Goal: Task Accomplishment & Management: Use online tool/utility

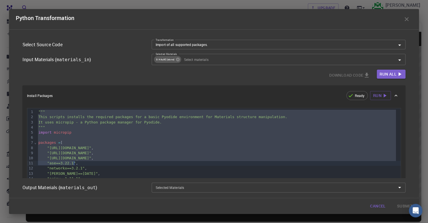
drag, startPoint x: 59, startPoint y: 121, endPoint x: 105, endPoint y: 161, distance: 60.5
click at [105, 161] on div """" This scripts installs the required packages for a basic Pyodide environment…" at bounding box center [219, 214] width 365 height 212
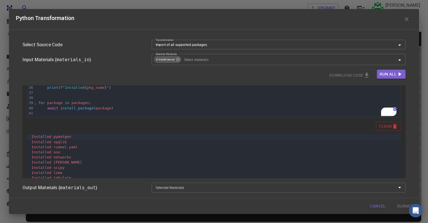
scroll to position [175, 0]
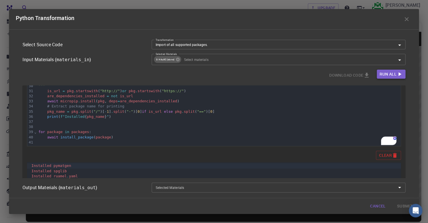
click at [385, 72] on span "Run All" at bounding box center [388, 74] width 17 height 7
click at [215, 73] on div "Download Code Run All" at bounding box center [214, 75] width 383 height 11
click at [176, 58] on icon at bounding box center [178, 60] width 4 height 4
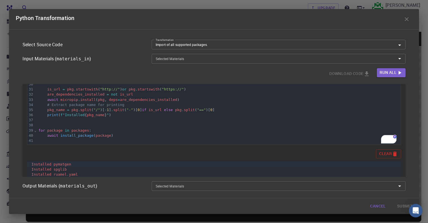
click at [396, 58] on div "Selected Materials" at bounding box center [279, 59] width 254 height 10
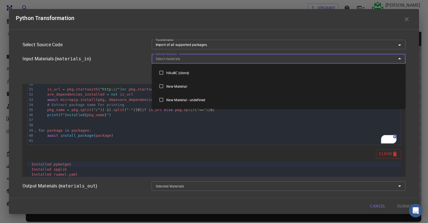
click at [403, 58] on button "Close" at bounding box center [400, 59] width 8 height 8
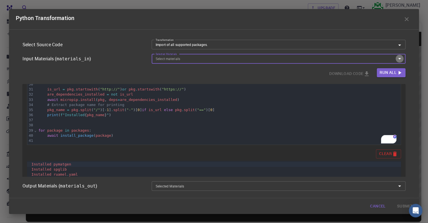
click at [398, 59] on icon "Open" at bounding box center [400, 58] width 7 height 7
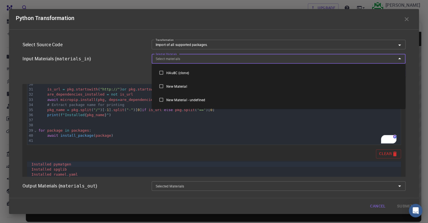
click at [239, 90] on li "New Material" at bounding box center [279, 86] width 254 height 14
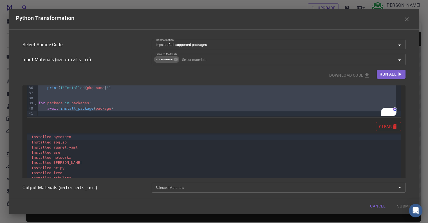
scroll to position [231, 0]
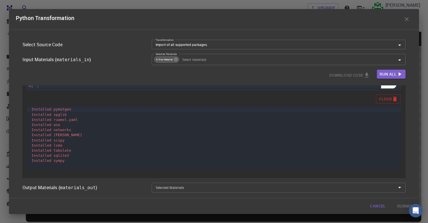
drag, startPoint x: 38, startPoint y: 111, endPoint x: 101, endPoint y: 176, distance: 90.8
click at [101, 176] on div "99 1 2 3 4 5 6 7 8 9 10 11 12 13 14 15 16 17 18 19 20 21 22 23 24 25 26 27 28 2…" at bounding box center [214, 27] width 383 height 304
click at [407, 20] on icon "button" at bounding box center [407, 19] width 4 height 4
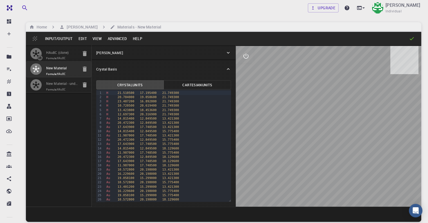
click at [47, 72] on input "New Material" at bounding box center [62, 68] width 32 height 6
click at [53, 76] on span "Formula: HAu8C" at bounding box center [62, 74] width 32 height 5
click at [33, 72] on icon "button" at bounding box center [36, 69] width 7 height 7
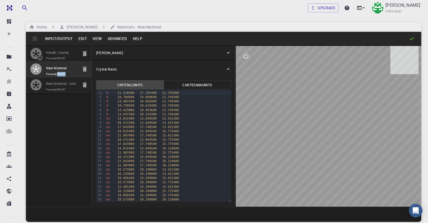
click at [34, 72] on icon "button" at bounding box center [36, 69] width 7 height 6
click at [35, 72] on icon "button" at bounding box center [36, 69] width 7 height 6
click at [132, 36] on button "Help" at bounding box center [137, 38] width 15 height 9
click at [120, 38] on div at bounding box center [214, 111] width 428 height 223
click at [113, 36] on button "Advanced" at bounding box center [117, 38] width 25 height 9
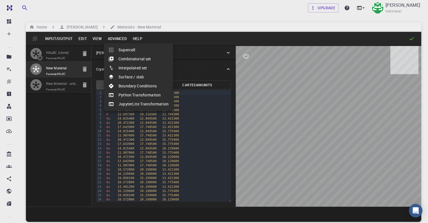
click at [126, 103] on li "JupyterLite Transformation" at bounding box center [138, 103] width 69 height 9
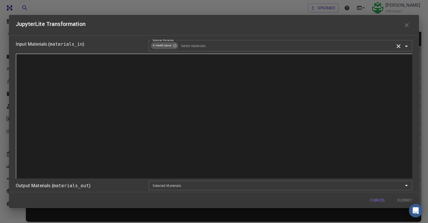
click at [402, 48] on icon "Clear" at bounding box center [399, 46] width 7 height 7
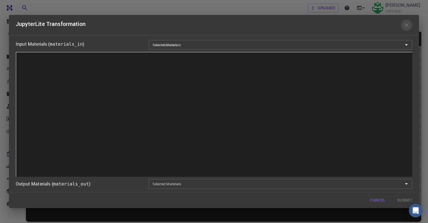
click at [409, 27] on icon "button" at bounding box center [407, 25] width 7 height 7
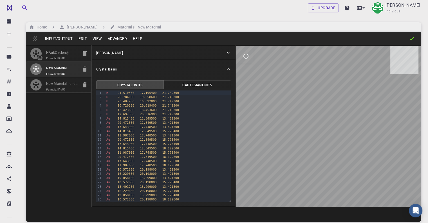
click at [50, 56] on span "Formula: HAu8C" at bounding box center [62, 58] width 32 height 5
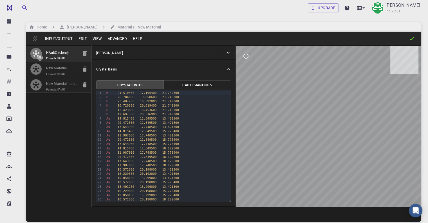
click at [117, 39] on button "Advanced" at bounding box center [117, 38] width 25 height 9
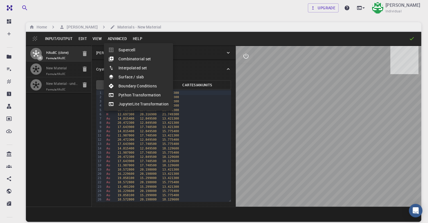
click at [130, 104] on li "JupyterLite Transformation" at bounding box center [138, 103] width 69 height 9
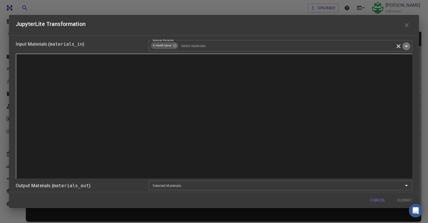
click at [410, 46] on button "Open" at bounding box center [407, 46] width 8 height 8
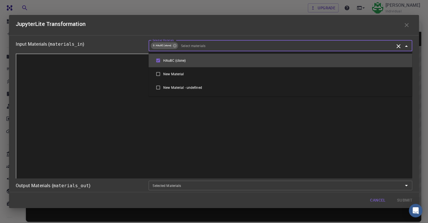
click at [410, 46] on button "Close" at bounding box center [407, 46] width 8 height 8
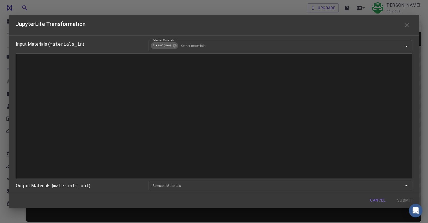
scroll to position [0, 0]
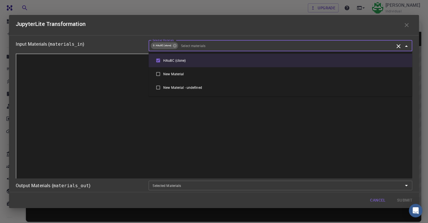
click at [256, 46] on input "Selected Materials" at bounding box center [287, 46] width 216 height 6
click at [214, 71] on li "New Material" at bounding box center [281, 74] width 264 height 14
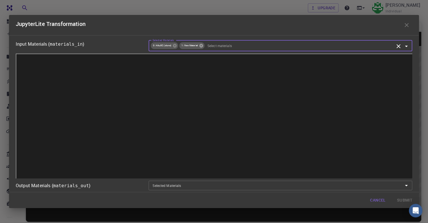
click at [200, 44] on icon at bounding box center [201, 46] width 4 height 4
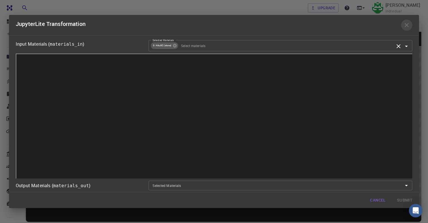
click at [404, 25] on icon "button" at bounding box center [407, 25] width 7 height 7
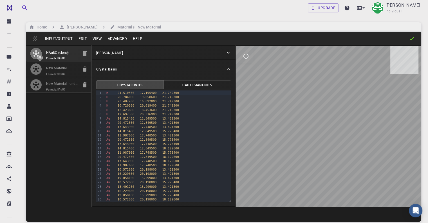
click at [46, 76] on span "Formula: HAu8C" at bounding box center [62, 74] width 32 height 5
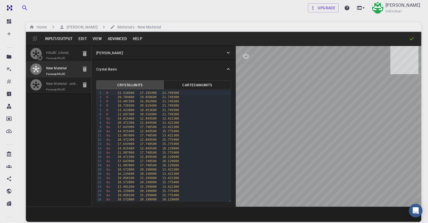
click at [37, 72] on icon "button" at bounding box center [36, 69] width 7 height 7
click at [118, 41] on button "Advanced" at bounding box center [117, 38] width 25 height 9
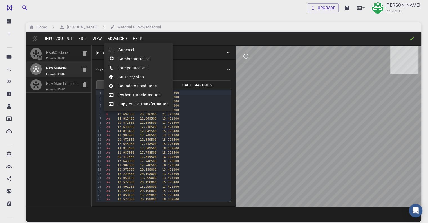
click at [56, 65] on div at bounding box center [214, 111] width 428 height 223
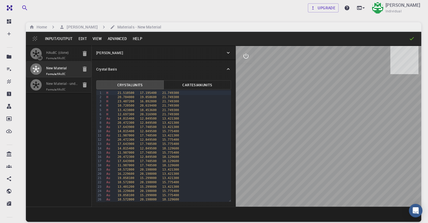
click at [35, 57] on icon "button" at bounding box center [36, 53] width 7 height 6
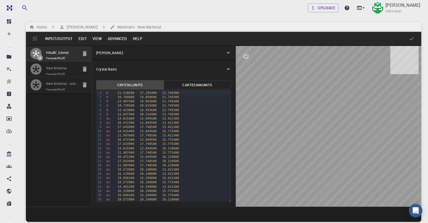
click at [119, 38] on button "Advanced" at bounding box center [117, 38] width 25 height 9
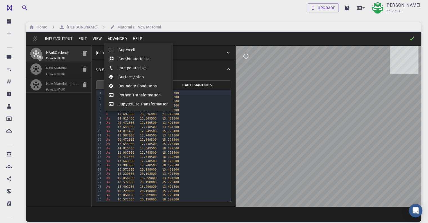
click at [143, 92] on li "Python Transformation" at bounding box center [138, 94] width 69 height 9
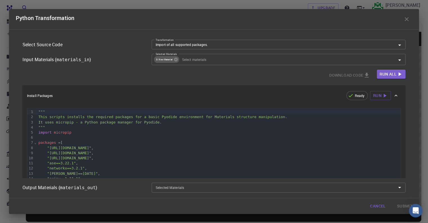
click at [125, 122] on span "It uses micropip - a Python package manager for Pyodide." at bounding box center [99, 122] width 123 height 4
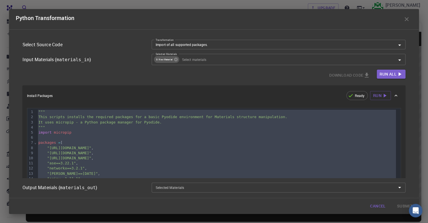
copy div """" This scripts installs the required packages for a basic Pyodide environment…"
click at [408, 19] on icon "button" at bounding box center [407, 19] width 7 height 7
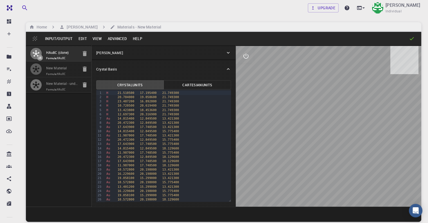
click at [37, 75] on button "button" at bounding box center [35, 68] width 11 height 11
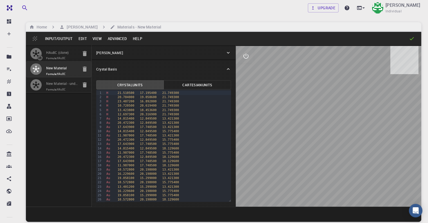
click at [115, 40] on button "Advanced" at bounding box center [117, 38] width 25 height 9
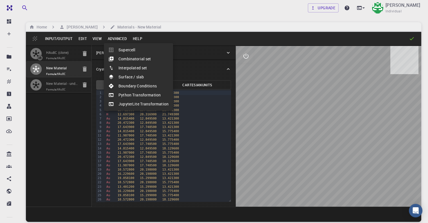
click at [137, 92] on li "Python Transformation" at bounding box center [138, 94] width 69 height 9
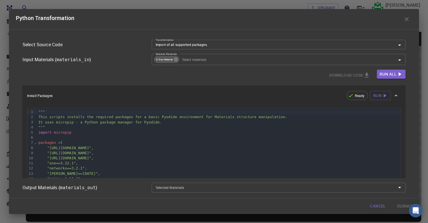
click at [92, 147] on span ""[URL][DOMAIN_NAME]"" at bounding box center [69, 148] width 44 height 4
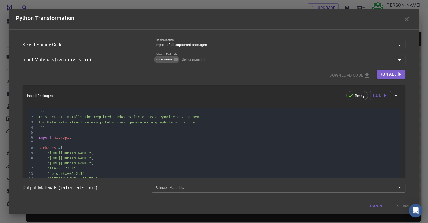
scroll to position [275, 0]
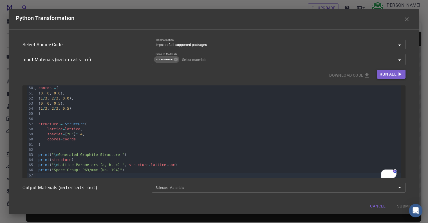
click at [388, 74] on span "Run All" at bounding box center [388, 74] width 17 height 7
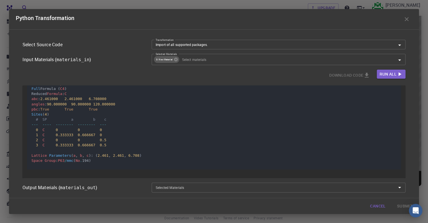
scroll to position [43, 0]
click at [389, 75] on span "Run All" at bounding box center [388, 74] width 17 height 7
click at [343, 75] on button "Download Code" at bounding box center [350, 75] width 50 height 11
click at [397, 76] on icon "button" at bounding box center [400, 74] width 6 height 6
click at [401, 205] on div "Cancel Submit" at bounding box center [214, 206] width 410 height 16
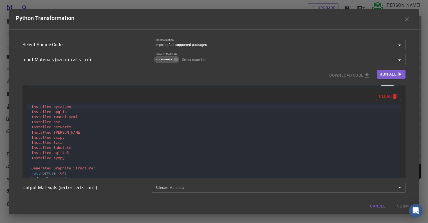
scroll to position [452, 0]
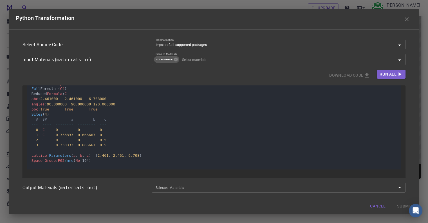
click at [157, 164] on div at bounding box center [216, 165] width 372 height 5
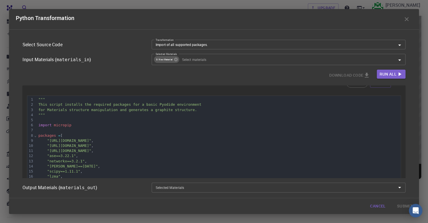
scroll to position [0, 0]
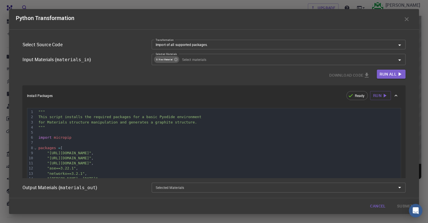
click at [406, 20] on icon "button" at bounding box center [407, 19] width 4 height 4
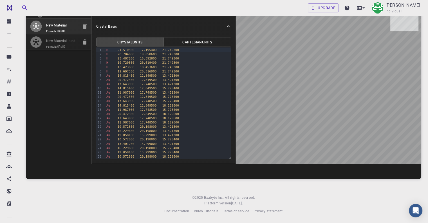
scroll to position [34, 0]
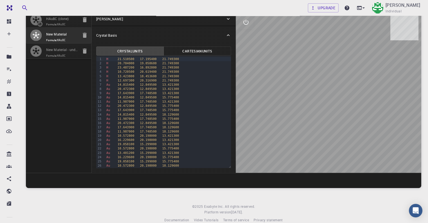
click at [54, 43] on span "Formula: HAu8C" at bounding box center [62, 40] width 32 height 5
click at [37, 38] on icon "button" at bounding box center [36, 35] width 7 height 6
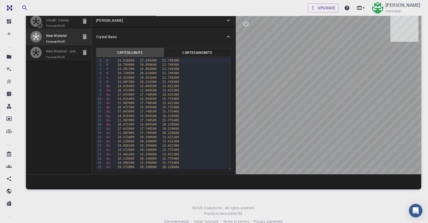
scroll to position [0, 0]
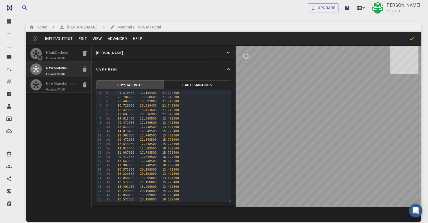
click at [119, 37] on button "Advanced" at bounding box center [117, 38] width 25 height 9
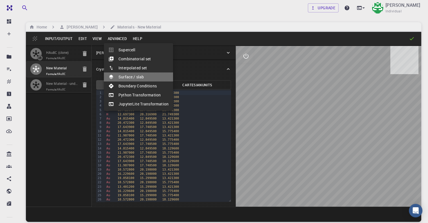
click at [145, 76] on li "Surface / slab" at bounding box center [138, 76] width 69 height 9
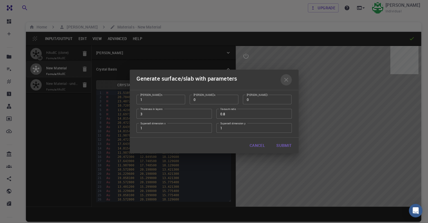
click at [288, 80] on icon "button" at bounding box center [286, 79] width 7 height 7
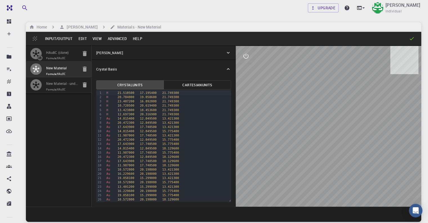
click at [114, 33] on div "Input/Output Edit View Advanced Help" at bounding box center [224, 39] width 396 height 14
click at [114, 36] on button "Advanced" at bounding box center [117, 38] width 25 height 9
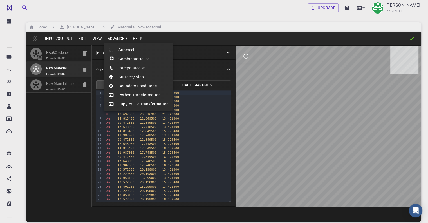
click at [125, 94] on li "Python Transformation" at bounding box center [138, 94] width 69 height 9
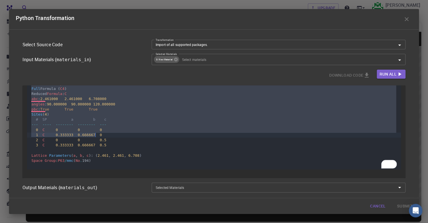
scroll to position [452, 0]
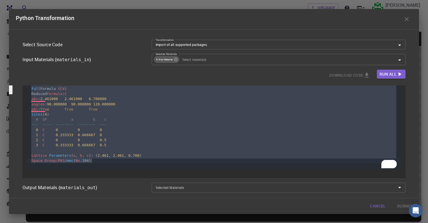
drag, startPoint x: 100, startPoint y: 129, endPoint x: 107, endPoint y: 162, distance: 33.7
click at [107, 162] on div "Installed pymatgen Installed spglib Installed ruamel . yaml Installed ase Insta…" at bounding box center [216, 94] width 372 height 151
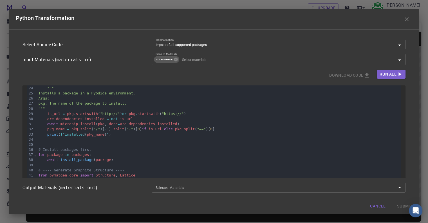
scroll to position [0, 0]
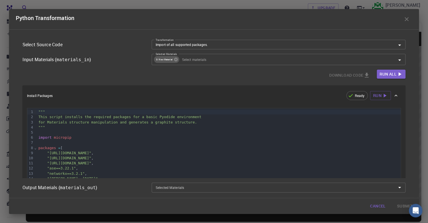
click at [100, 129] on div """"" at bounding box center [219, 127] width 365 height 5
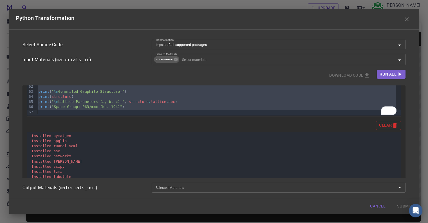
scroll to position [338, 0]
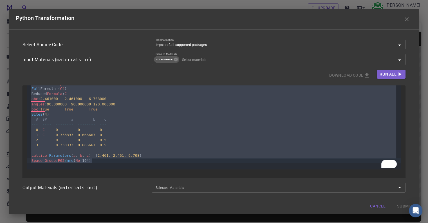
copy div """" This script installs the required packages for a basic Pyodide environment …"
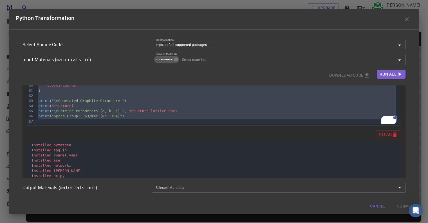
scroll to position [283, 0]
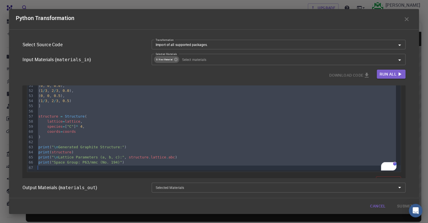
click at [134, 119] on div "lattice = lattice ," at bounding box center [219, 121] width 365 height 5
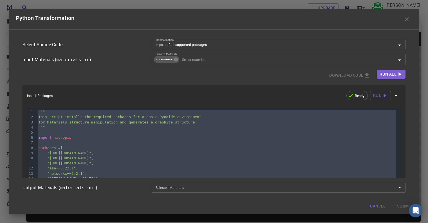
scroll to position [171, 0]
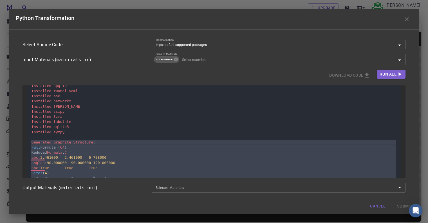
drag, startPoint x: 38, startPoint y: 111, endPoint x: 75, endPoint y: 119, distance: 37.1
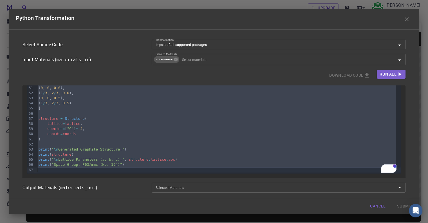
click at [116, 158] on span "Lattice Parameters (a, b, c):"" at bounding box center [91, 159] width 66 height 4
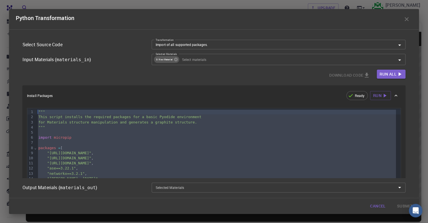
drag, startPoint x: 116, startPoint y: 166, endPoint x: 36, endPoint y: 95, distance: 107.3
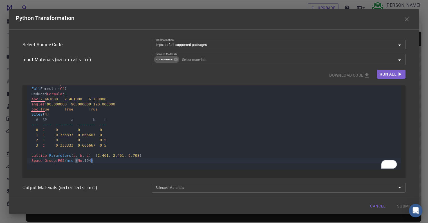
click at [95, 162] on div "Space Group : P63 / mmc ( No . 194 )" at bounding box center [216, 160] width 372 height 5
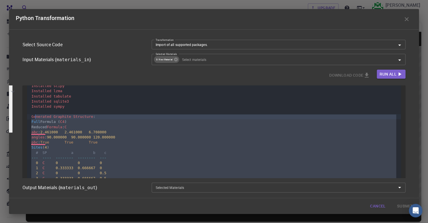
drag, startPoint x: 96, startPoint y: 161, endPoint x: 34, endPoint y: 117, distance: 75.5
click at [34, 117] on div "Installed pymatgen Installed spglib Installed ruamel . yaml Installed ase Insta…" at bounding box center [216, 127] width 372 height 151
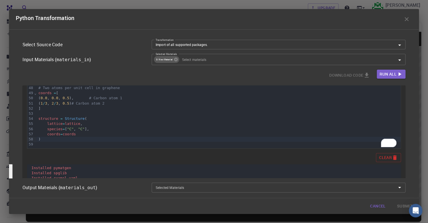
click at [70, 139] on div ")" at bounding box center [219, 139] width 365 height 5
click at [74, 137] on div ")" at bounding box center [219, 139] width 365 height 5
click at [74, 139] on div ")" at bounding box center [219, 139] width 365 height 5
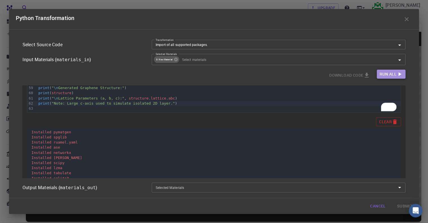
click at [398, 72] on icon "button" at bounding box center [400, 74] width 6 height 6
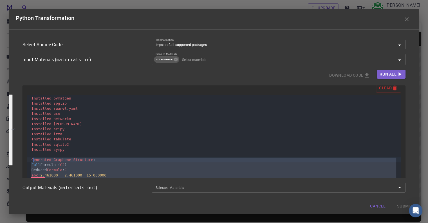
drag, startPoint x: 141, startPoint y: 162, endPoint x: 33, endPoint y: 159, distance: 107.9
click at [33, 159] on div "Installed pymatgen Installed spglib Installed ruamel . yaml Installed ase Insta…" at bounding box center [216, 165] width 372 height 141
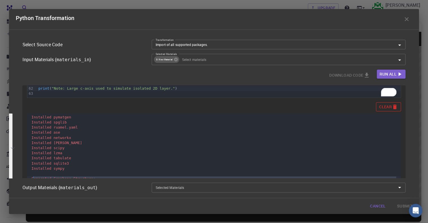
click at [385, 106] on span "Clear" at bounding box center [385, 106] width 13 height 7
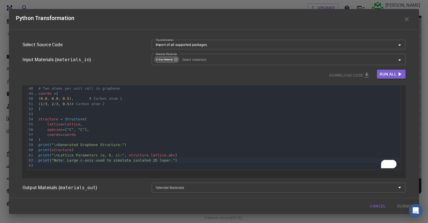
click at [240, 172] on div at bounding box center [212, 172] width 379 height 5
drag, startPoint x: 230, startPoint y: 165, endPoint x: 224, endPoint y: 168, distance: 7.2
click at [230, 165] on div "To enrich screen reader interactions, please activate Accessibility in Grammarl…" at bounding box center [219, 165] width 365 height 5
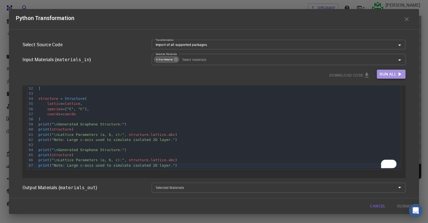
click at [386, 73] on span "Run All" at bounding box center [388, 74] width 17 height 7
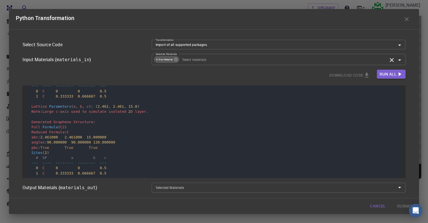
click at [219, 60] on input "Selected Materials" at bounding box center [284, 59] width 208 height 6
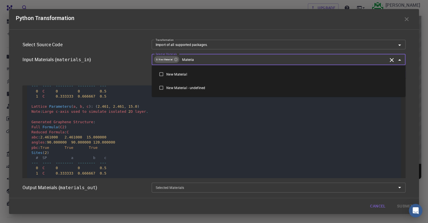
type input "Material"
click at [162, 75] on input "checkbox" at bounding box center [161, 74] width 10 height 10
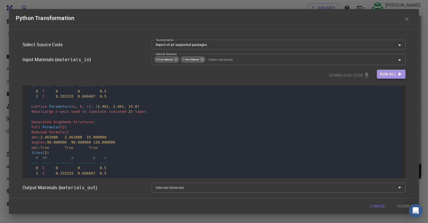
click at [388, 74] on span "Run All" at bounding box center [388, 74] width 17 height 7
click at [369, 50] on div "Selected Materials 0: New Material 1: New Material Selected Materials" at bounding box center [276, 57] width 259 height 16
click at [381, 44] on input "Import of all supported packages." at bounding box center [271, 44] width 234 height 6
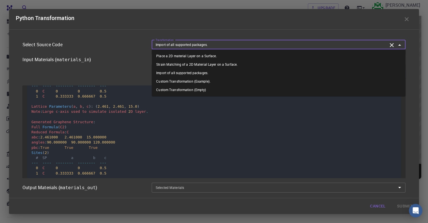
click at [137, 71] on div "Download Code Run All" at bounding box center [214, 75] width 383 height 11
click at [203, 43] on input "Import of all supported packages." at bounding box center [271, 44] width 234 height 6
click at [201, 55] on li "Place a 2D material Layer on a Surface." at bounding box center [279, 56] width 254 height 8
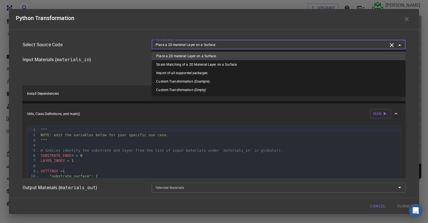
click at [209, 44] on input "Place a 2D material Layer on a Surface." at bounding box center [271, 44] width 234 height 6
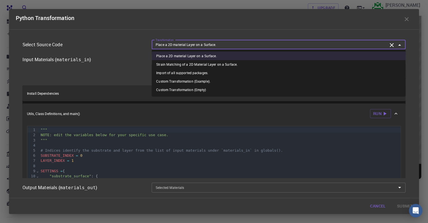
click at [195, 79] on li "Custom Transformation (Example)." at bounding box center [279, 81] width 254 height 8
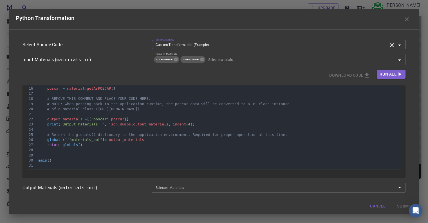
click at [294, 46] on input "Custom Transformation (Example)." at bounding box center [271, 44] width 234 height 6
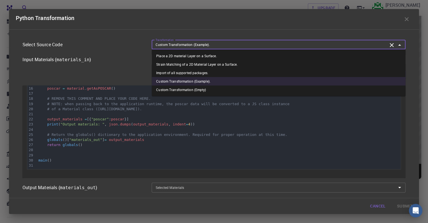
click at [267, 70] on li "Import of all supported packages." at bounding box center [279, 72] width 254 height 8
type input "Import of all supported packages."
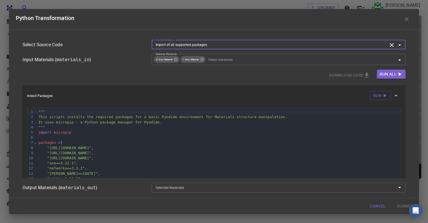
click at [178, 128] on div """"" at bounding box center [219, 127] width 365 height 5
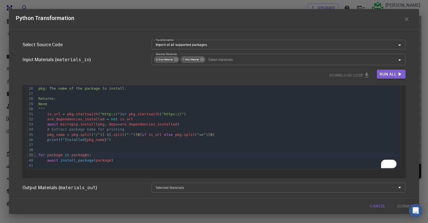
click at [175, 156] on div "for package in packages :" at bounding box center [219, 154] width 365 height 5
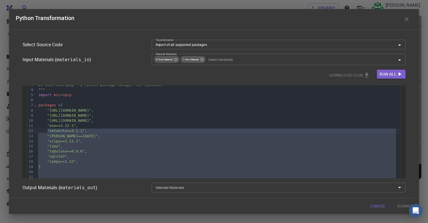
drag, startPoint x: 168, startPoint y: 156, endPoint x: 47, endPoint y: 43, distance: 165.7
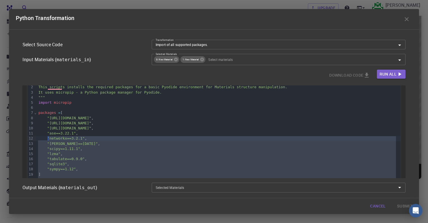
click at [47, 43] on div "Select Source Code Transformation Import of all supported packages. Transformat…" at bounding box center [212, 109] width 388 height 148
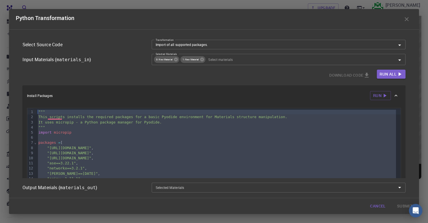
click at [108, 144] on div "packages = [" at bounding box center [219, 142] width 365 height 5
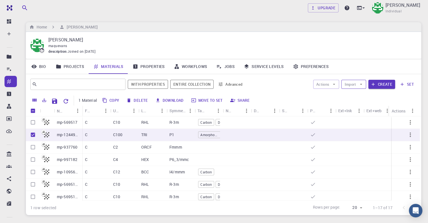
click at [345, 83] on button "Import" at bounding box center [354, 84] width 25 height 9
click at [358, 97] on span "Upload File" at bounding box center [375, 95] width 36 height 6
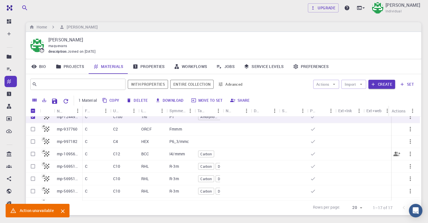
scroll to position [56, 0]
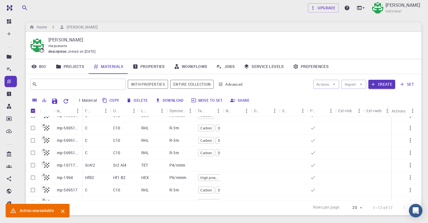
click at [341, 86] on div "Actions Import Create set" at bounding box center [333, 84] width 170 height 14
click at [348, 85] on button "Import" at bounding box center [354, 84] width 25 height 9
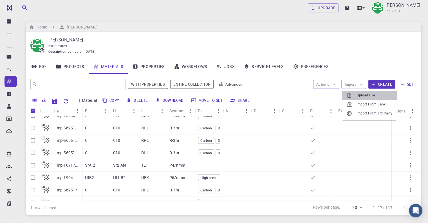
click at [349, 96] on icon at bounding box center [350, 95] width 4 height 5
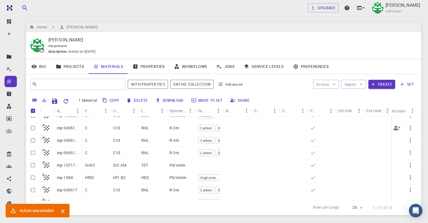
drag, startPoint x: 64, startPoint y: 131, endPoint x: 67, endPoint y: 131, distance: 3.1
click at [64, 131] on div "mp-569517 (clone)" at bounding box center [68, 128] width 28 height 12
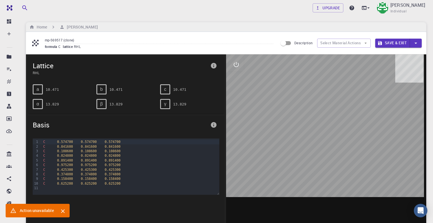
click at [334, 123] on div at bounding box center [326, 141] width 200 height 175
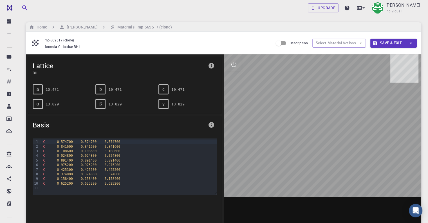
click at [344, 127] on div at bounding box center [323, 141] width 198 height 175
click at [114, 47] on div "formula C lattice RHL" at bounding box center [157, 47] width 224 height 6
click at [286, 43] on input "Description" at bounding box center [279, 43] width 32 height 11
checkbox input "true"
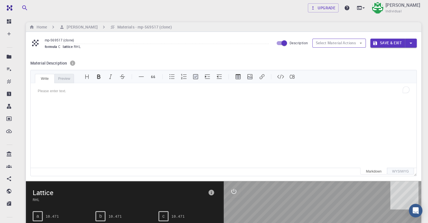
click at [327, 41] on button "Select Material Actions" at bounding box center [340, 43] width 54 height 9
click at [153, 84] on div "Please enter text." at bounding box center [224, 91] width 386 height 16
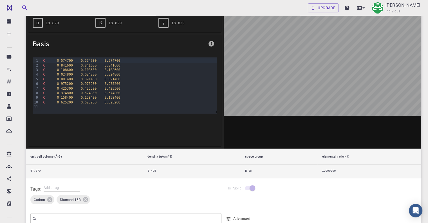
scroll to position [282, 0]
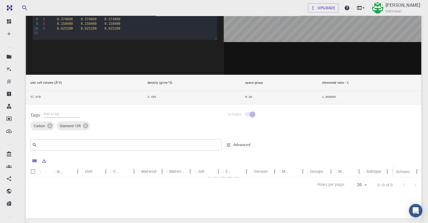
click at [70, 123] on span "Diamond 15R" at bounding box center [71, 125] width 28 height 5
click at [37, 128] on div "Carbon" at bounding box center [42, 125] width 24 height 9
click at [68, 128] on div "Diamond 15R" at bounding box center [74, 125] width 34 height 9
click at [78, 141] on input "text" at bounding box center [124, 145] width 174 height 8
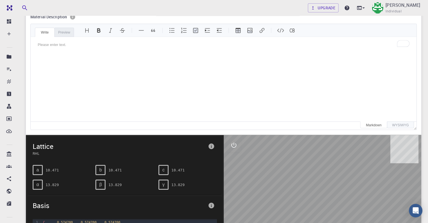
scroll to position [103, 0]
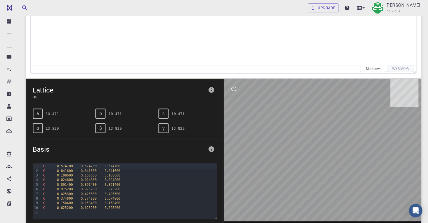
click at [214, 89] on icon "info" at bounding box center [212, 90] width 6 height 6
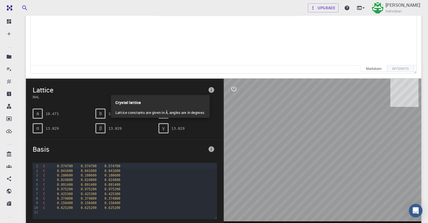
click at [238, 88] on div at bounding box center [214, 111] width 428 height 223
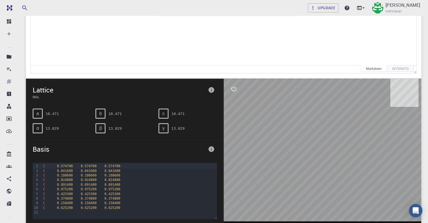
click at [233, 88] on icon "interactive" at bounding box center [234, 88] width 7 height 7
click at [232, 114] on icon "parameters" at bounding box center [233, 115] width 5 height 5
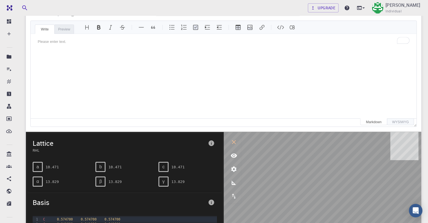
scroll to position [0, 0]
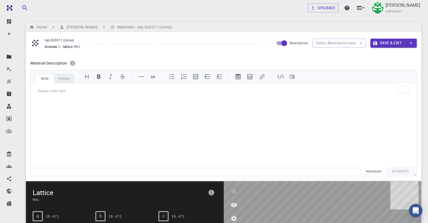
click at [84, 31] on div "Home Mary Quenie Velasco Materials - mp-569517 (clone)" at bounding box center [224, 27] width 396 height 10
click at [86, 28] on h6 "[PERSON_NAME]" at bounding box center [81, 27] width 33 height 6
click at [88, 26] on h6 "[PERSON_NAME]" at bounding box center [81, 27] width 33 height 6
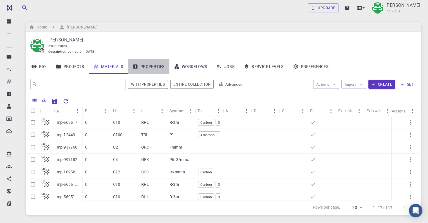
click at [145, 67] on link "Properties" at bounding box center [148, 66] width 41 height 15
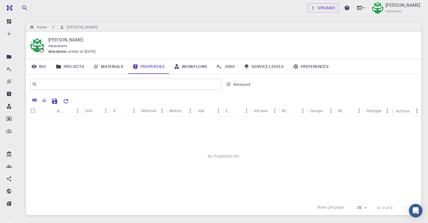
click at [115, 67] on link "Materials" at bounding box center [108, 66] width 39 height 15
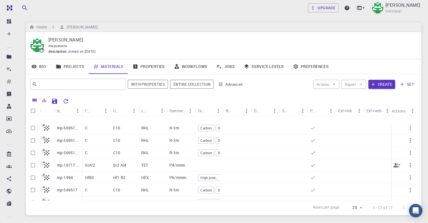
scroll to position [113, 0]
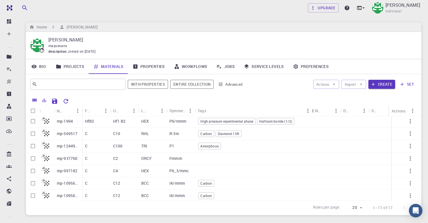
drag, startPoint x: 223, startPoint y: 109, endPoint x: 313, endPoint y: 112, distance: 89.6
click at [313, 112] on div "Tags" at bounding box center [313, 110] width 6 height 11
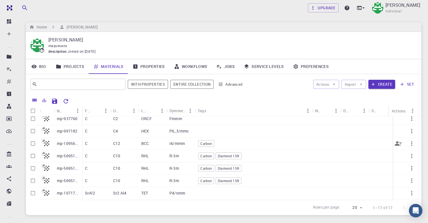
scroll to position [131, 0]
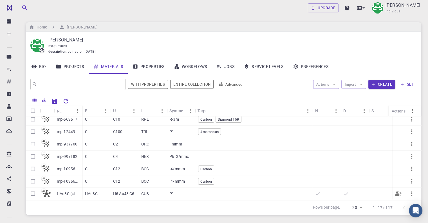
click at [30, 190] on input "Select row" at bounding box center [33, 193] width 11 height 11
checkbox input "true"
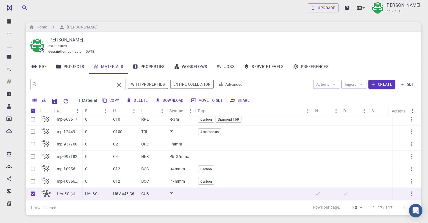
click at [77, 83] on input "text" at bounding box center [75, 84] width 77 height 8
click at [348, 80] on button "Import" at bounding box center [354, 84] width 25 height 9
click at [353, 105] on div at bounding box center [352, 104] width 10 height 6
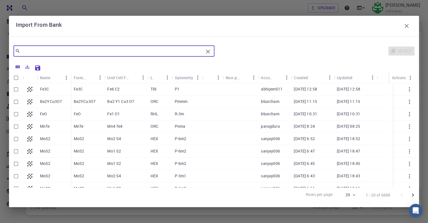
click at [53, 50] on input "text" at bounding box center [111, 51] width 183 height 8
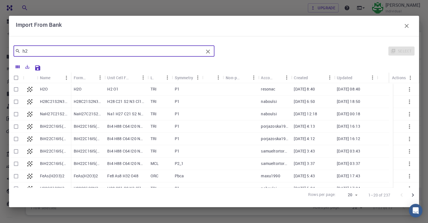
type input "h2"
click at [41, 87] on p "H2O" at bounding box center [44, 89] width 8 height 6
checkbox input "true"
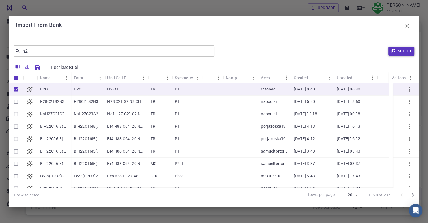
click at [398, 52] on button "Select" at bounding box center [402, 50] width 26 height 9
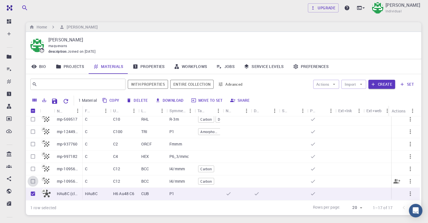
click at [31, 176] on input "Select row" at bounding box center [33, 181] width 11 height 11
checkbox input "true"
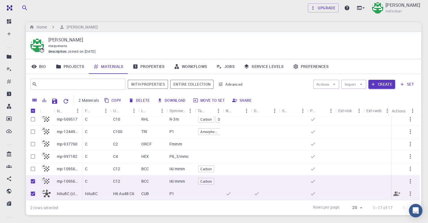
click at [32, 191] on input "Unselect row" at bounding box center [33, 193] width 11 height 11
checkbox input "false"
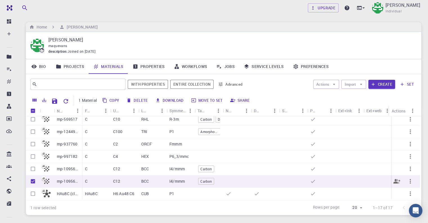
click at [409, 178] on icon "button" at bounding box center [410, 181] width 7 height 7
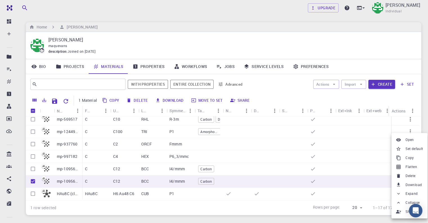
click at [407, 173] on span "Delete" at bounding box center [411, 176] width 10 height 6
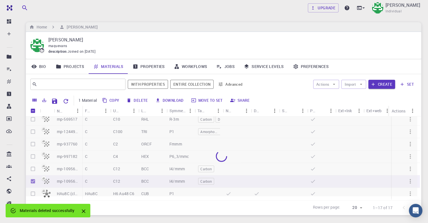
checkbox input "false"
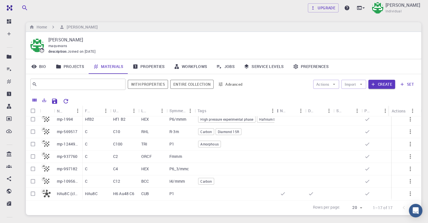
drag, startPoint x: 223, startPoint y: 111, endPoint x: 287, endPoint y: 110, distance: 63.1
click at [281, 110] on div "Tags" at bounding box center [278, 110] width 6 height 11
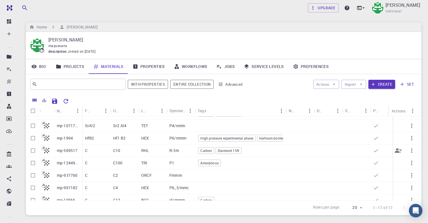
scroll to position [103, 0]
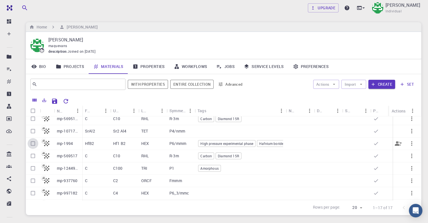
click at [30, 146] on input "Select row" at bounding box center [33, 143] width 11 height 11
checkbox input "true"
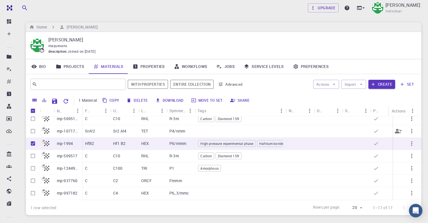
click at [32, 133] on input "Select row" at bounding box center [33, 131] width 11 height 11
checkbox input "true"
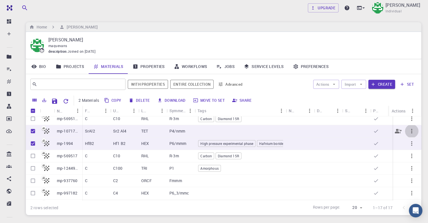
click at [409, 130] on icon "button" at bounding box center [412, 131] width 7 height 7
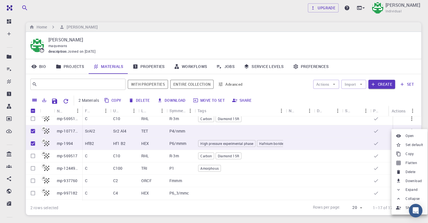
click at [407, 172] on span "Delete" at bounding box center [411, 172] width 10 height 6
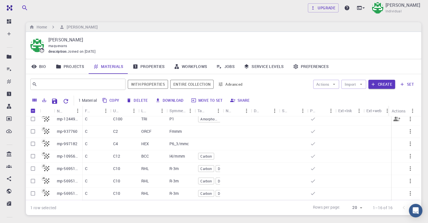
scroll to position [56, 0]
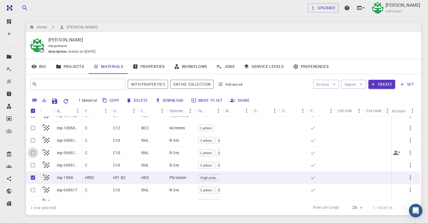
click at [34, 147] on input "Select row" at bounding box center [33, 152] width 11 height 11
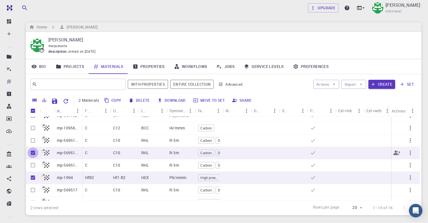
click at [34, 154] on input "Unselect row" at bounding box center [33, 152] width 11 height 11
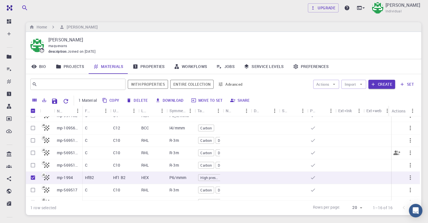
click at [33, 154] on input "Select row" at bounding box center [33, 152] width 11 height 11
checkbox input "true"
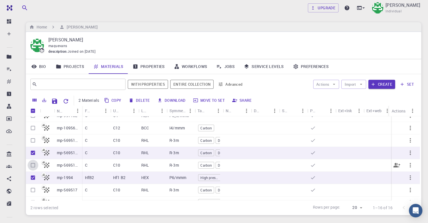
click at [32, 167] on input "Select row" at bounding box center [33, 165] width 11 height 11
checkbox input "true"
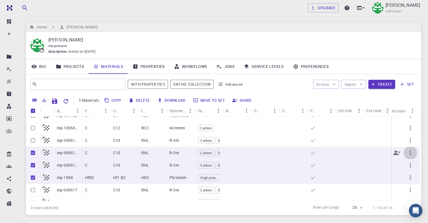
click at [406, 156] on button "button" at bounding box center [411, 153] width 14 height 14
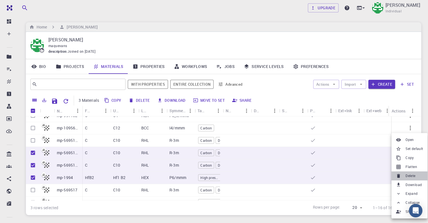
click at [409, 176] on span "Delete" at bounding box center [411, 176] width 10 height 6
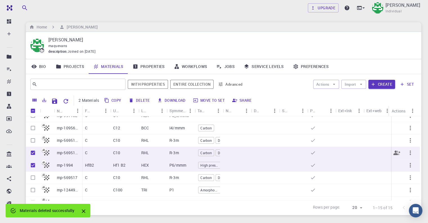
click at [407, 154] on icon "button" at bounding box center [410, 152] width 7 height 7
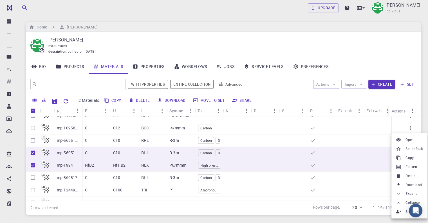
click at [407, 178] on span "Delete" at bounding box center [411, 176] width 10 height 6
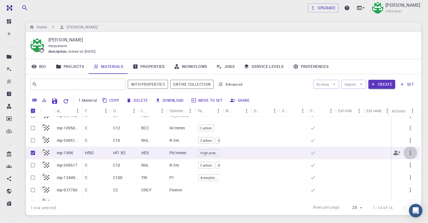
click at [410, 154] on icon "button" at bounding box center [410, 152] width 7 height 7
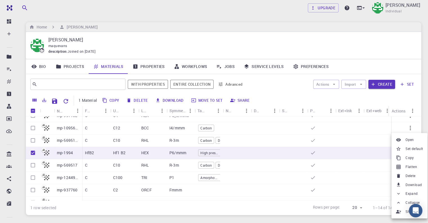
click at [408, 168] on span "Flatten" at bounding box center [412, 167] width 12 height 6
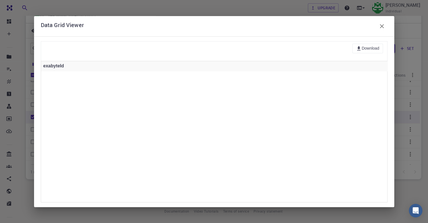
scroll to position [0, 0]
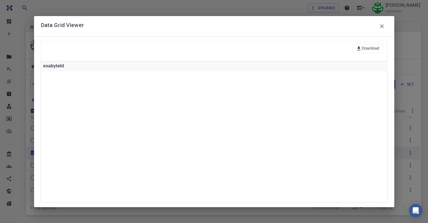
click at [115, 125] on div at bounding box center [221, 136] width 361 height 131
click at [225, 97] on div at bounding box center [221, 136] width 361 height 131
click at [386, 27] on button "button" at bounding box center [382, 26] width 11 height 11
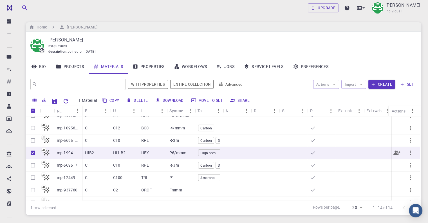
click at [410, 153] on icon "button" at bounding box center [410, 152] width 1 height 5
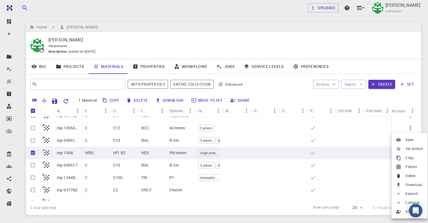
click at [404, 175] on li "Delete" at bounding box center [410, 175] width 36 height 9
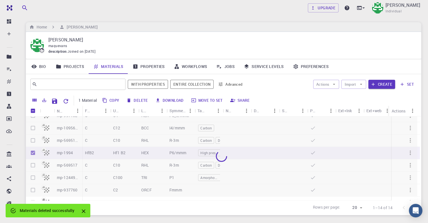
checkbox input "false"
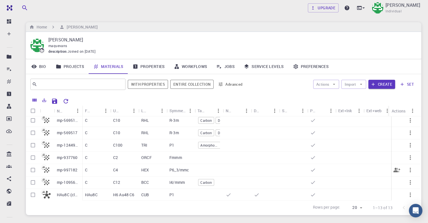
scroll to position [81, 0]
click at [228, 191] on icon at bounding box center [229, 194] width 6 height 6
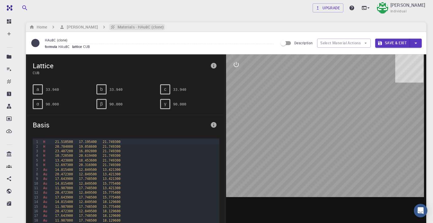
click at [135, 28] on h6 "Materials - HAu8C (clone)" at bounding box center [139, 27] width 49 height 6
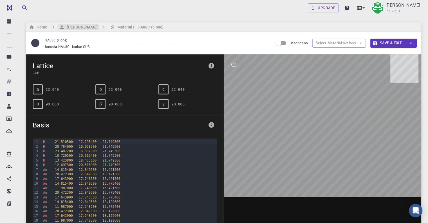
click at [94, 27] on h6 "[PERSON_NAME]" at bounding box center [81, 27] width 33 height 6
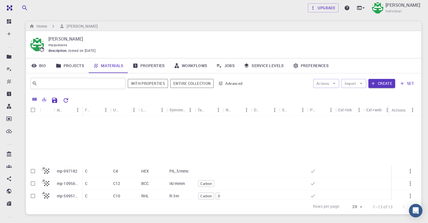
scroll to position [28, 0]
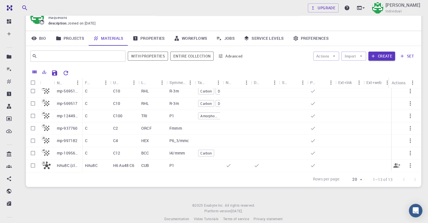
click at [32, 161] on input "Select row" at bounding box center [33, 165] width 11 height 11
checkbox input "true"
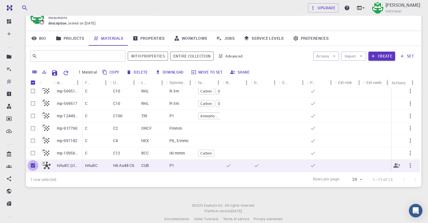
drag, startPoint x: 32, startPoint y: 160, endPoint x: 33, endPoint y: 152, distance: 8.0
click at [32, 160] on input "Unselect row" at bounding box center [33, 165] width 11 height 11
checkbox input "false"
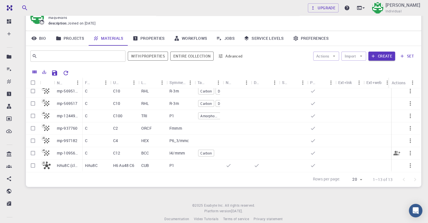
click at [32, 150] on input "Select row" at bounding box center [33, 153] width 11 height 11
checkbox input "true"
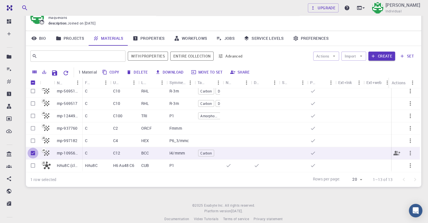
click at [32, 150] on input "Unselect row" at bounding box center [33, 153] width 11 height 11
checkbox input "false"
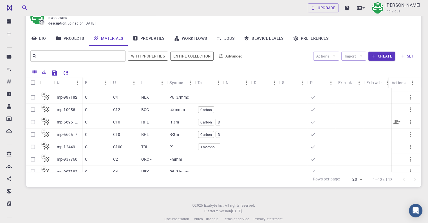
scroll to position [25, 0]
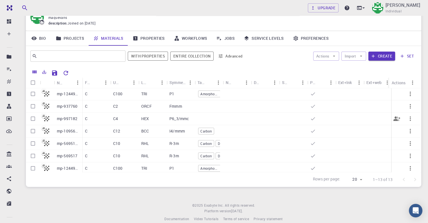
click at [35, 117] on input "Select row" at bounding box center [33, 118] width 11 height 11
checkbox input "true"
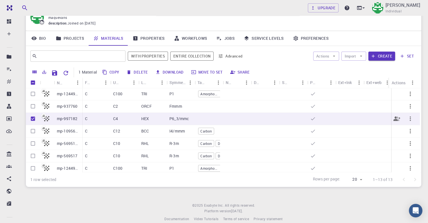
click at [410, 117] on icon "button" at bounding box center [410, 118] width 7 height 7
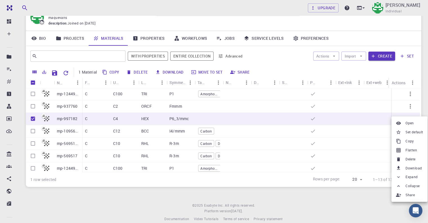
click at [406, 158] on span "Delete" at bounding box center [411, 159] width 10 height 6
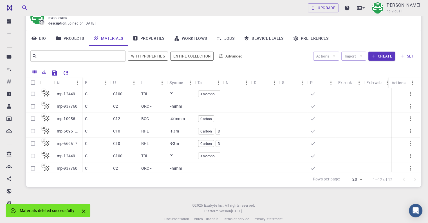
checkbox input "false"
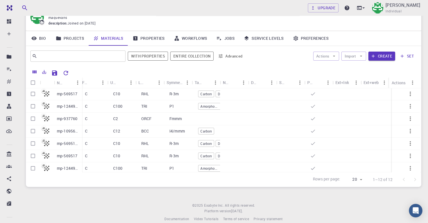
scroll to position [13, 0]
click at [223, 82] on div "Tags" at bounding box center [224, 82] width 6 height 11
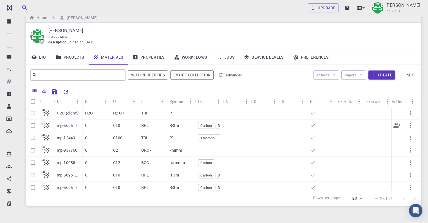
scroll to position [0, 0]
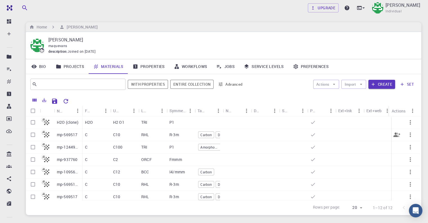
click at [66, 136] on p "mp-569517" at bounding box center [67, 135] width 21 height 6
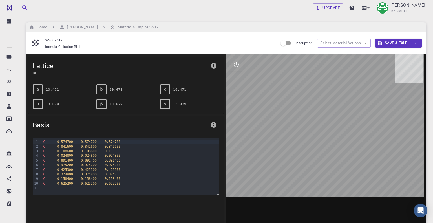
click at [337, 111] on div at bounding box center [326, 141] width 200 height 175
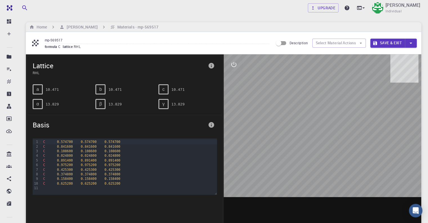
click at [230, 65] on button "interactive" at bounding box center [234, 65] width 14 height 14
click at [236, 82] on button "view" at bounding box center [234, 78] width 14 height 14
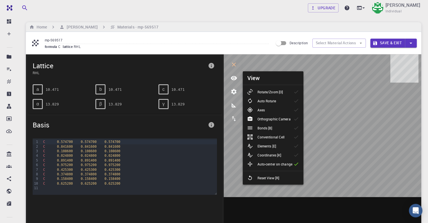
click at [278, 96] on li "Rotate/Zoom [O]" at bounding box center [273, 91] width 61 height 9
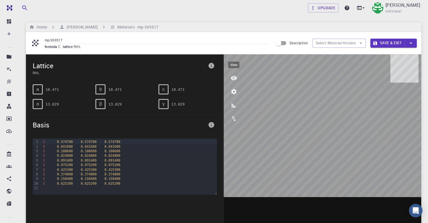
click at [236, 81] on icon "view" at bounding box center [234, 78] width 7 height 7
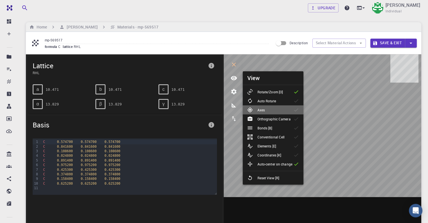
click at [267, 110] on div "Axes" at bounding box center [258, 110] width 22 height 6
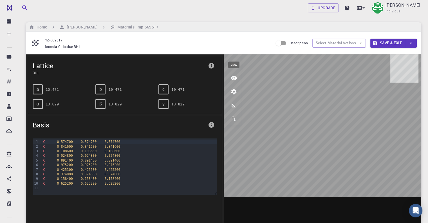
click at [233, 79] on icon "view" at bounding box center [234, 78] width 7 height 7
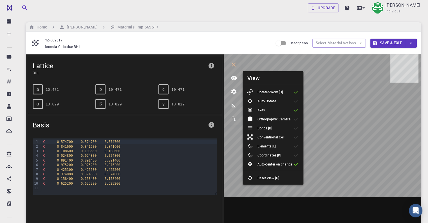
click at [267, 128] on p "Bonds [B]" at bounding box center [264, 127] width 15 height 5
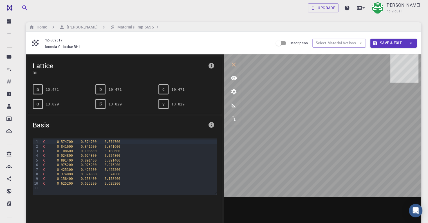
click at [48, 153] on div "C 0.024800 0.024800 0.024800" at bounding box center [129, 155] width 176 height 5
drag, startPoint x: 36, startPoint y: 141, endPoint x: 45, endPoint y: 141, distance: 8.8
click at [39, 141] on div "99 1 2 3 4 5 6 7 8 9 10 11 ›" at bounding box center [37, 164] width 9 height 53
click at [50, 146] on div "C 0.841600 0.841600 0.841600" at bounding box center [129, 146] width 176 height 5
click at [76, 183] on div "C 0.625200 0.625200 0.625200" at bounding box center [129, 183] width 176 height 5
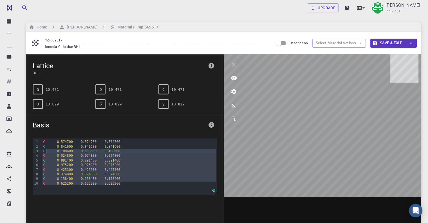
drag, startPoint x: 118, startPoint y: 183, endPoint x: 61, endPoint y: 180, distance: 57.0
click at [50, 156] on div "C 0.574700 0.574700 0.574700 C 0.841600 0.841600 0.841600 C 0.108600 0.108600 0…" at bounding box center [129, 166] width 176 height 56
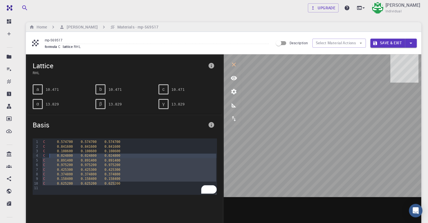
click at [55, 193] on div "C 0.574700 0.574700 0.574700 C 0.841600 0.841600 0.841600 C 0.108600 0.108600 0…" at bounding box center [129, 166] width 176 height 56
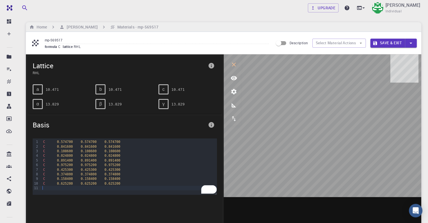
click at [52, 188] on div "To enrich screen reader interactions, please activate Accessibility in Grammarl…" at bounding box center [129, 188] width 176 height 5
click at [45, 188] on div "To enrich screen reader interactions, please activate Accessibility in Grammarl…" at bounding box center [129, 188] width 176 height 5
click at [39, 186] on div at bounding box center [40, 188] width 3 height 5
click at [86, 29] on h6 "[PERSON_NAME]" at bounding box center [81, 27] width 33 height 6
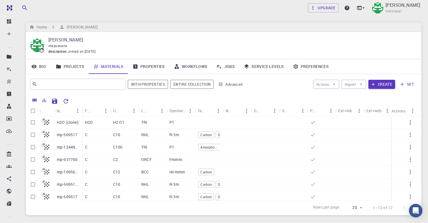
click at [60, 122] on p "H2O (clone)" at bounding box center [68, 122] width 22 height 6
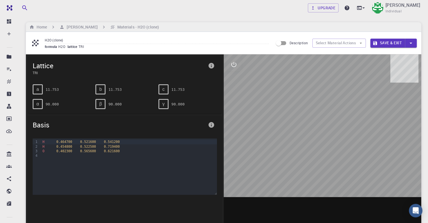
click at [232, 64] on icon "interactive" at bounding box center [234, 64] width 5 height 5
click at [234, 119] on icon "export" at bounding box center [234, 118] width 7 height 7
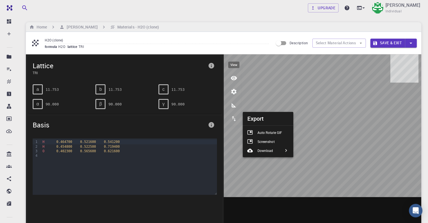
click at [234, 78] on icon "view" at bounding box center [234, 78] width 6 height 4
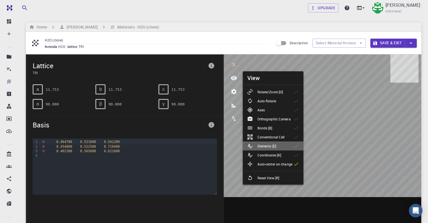
click at [280, 148] on div "Elements [E]" at bounding box center [263, 146] width 33 height 6
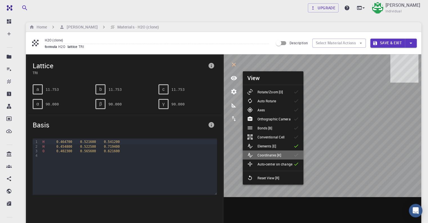
click at [280, 154] on p "Coordinates [K]" at bounding box center [269, 154] width 24 height 5
click at [279, 135] on p "Conventional Cell" at bounding box center [270, 136] width 27 height 5
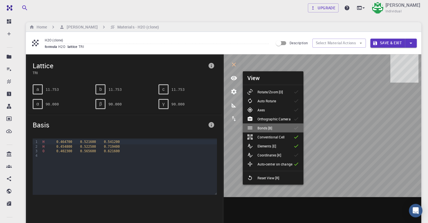
click at [280, 127] on li "Bonds [B]" at bounding box center [273, 127] width 61 height 9
click at [282, 116] on div "Orthographic Camera" at bounding box center [271, 119] width 48 height 6
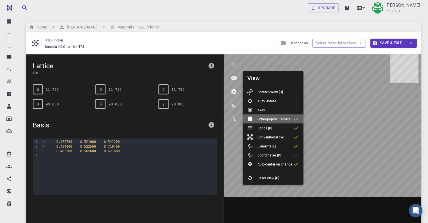
click at [282, 116] on div "Orthographic Camera" at bounding box center [271, 119] width 48 height 6
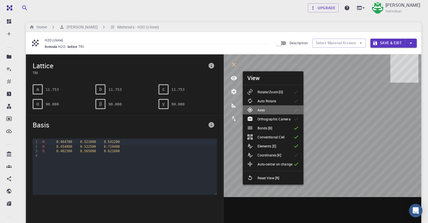
click at [282, 108] on li "Axes" at bounding box center [273, 109] width 61 height 9
click at [281, 101] on li "Auto Rotate" at bounding box center [273, 100] width 61 height 9
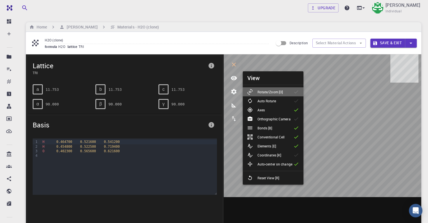
click at [281, 90] on p "Rotate/Zoom [O]" at bounding box center [270, 91] width 26 height 5
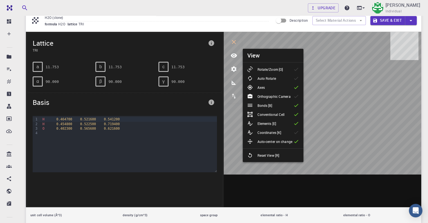
scroll to position [28, 0]
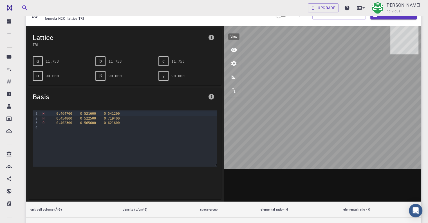
click at [232, 48] on icon "view" at bounding box center [234, 50] width 6 height 4
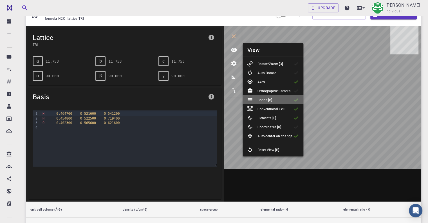
click at [271, 101] on p "Bonds [B]" at bounding box center [264, 99] width 15 height 5
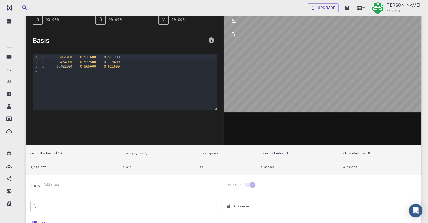
scroll to position [0, 0]
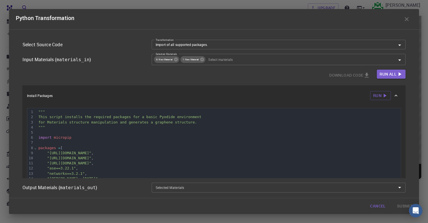
scroll to position [260, 0]
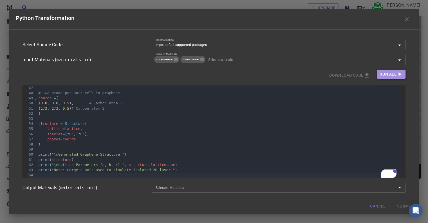
click at [385, 75] on span "Run All" at bounding box center [388, 74] width 17 height 7
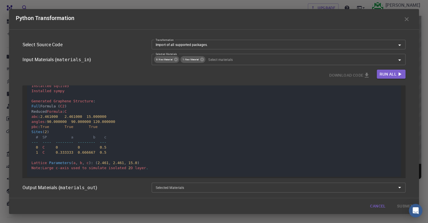
scroll to position [426, 0]
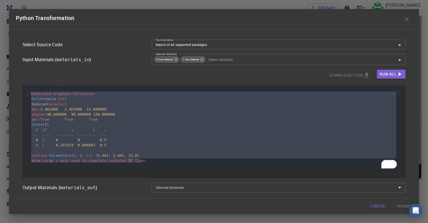
drag, startPoint x: 139, startPoint y: 162, endPoint x: 27, endPoint y: 94, distance: 131.0
click at [27, 94] on div "› Installed pymatgen Installed spglib Installed ruamel . yaml Installed ase Ins…" at bounding box center [214, 99] width 374 height 141
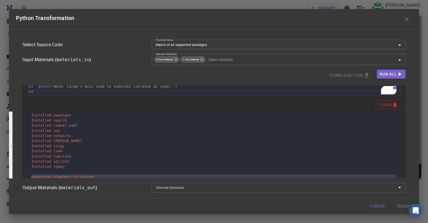
scroll to position [341, 0]
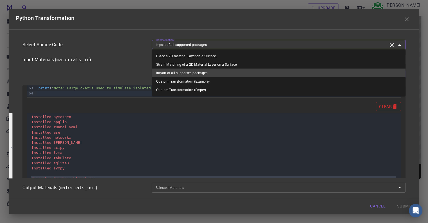
click at [290, 46] on input "Import of all supported packages." at bounding box center [271, 44] width 234 height 6
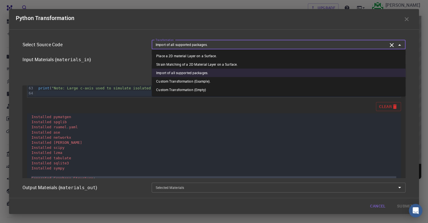
click at [259, 59] on li "Place a 2D material Layer on a Surface." at bounding box center [279, 56] width 254 height 8
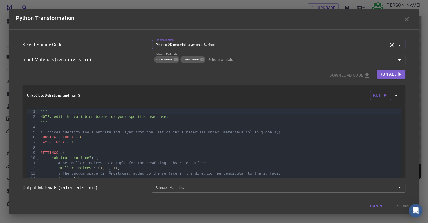
scroll to position [28, 0]
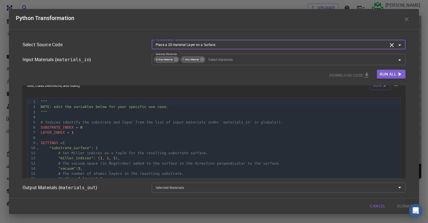
click at [101, 142] on div "SETTINGS = {" at bounding box center [220, 142] width 362 height 5
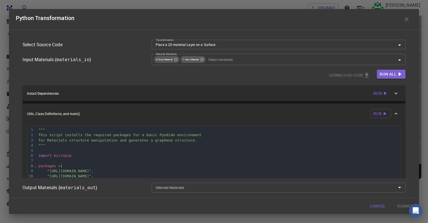
scroll to position [278, 0]
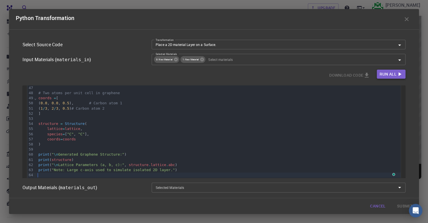
click at [392, 78] on button "Run All" at bounding box center [391, 74] width 29 height 9
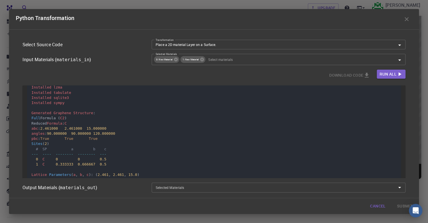
scroll to position [444, 0]
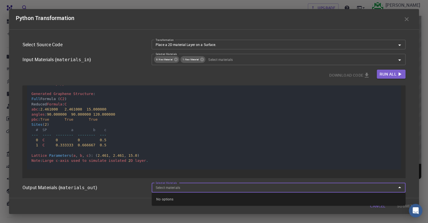
click at [317, 190] on input "Selected Materials" at bounding box center [274, 187] width 241 height 6
click at [131, 184] on div "Output Materials ( materials_out )" at bounding box center [82, 185] width 129 height 13
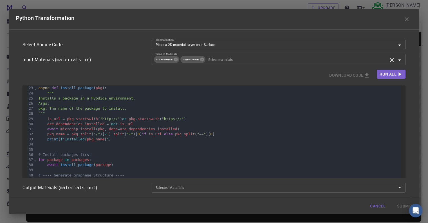
scroll to position [78, 0]
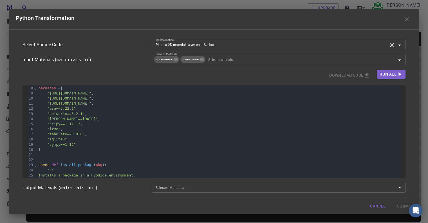
click at [235, 45] on input "Place a 2D material Layer on a Surface." at bounding box center [271, 44] width 234 height 6
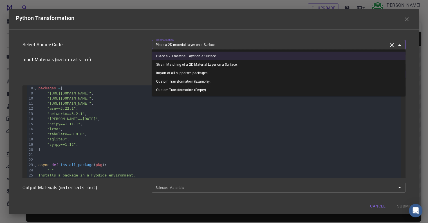
click at [228, 63] on li "Strain Matching of a 2D Material Layer on a Surface." at bounding box center [279, 64] width 254 height 8
type input "Strain Matching of a 2D Material Layer on a Surface."
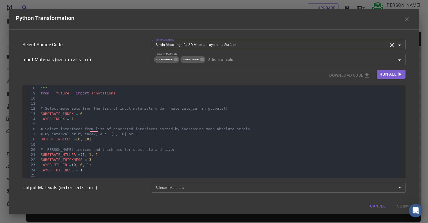
scroll to position [0, 0]
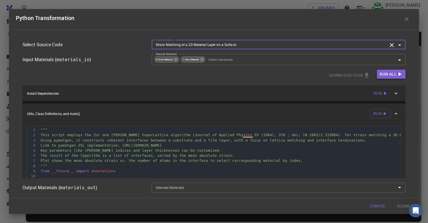
click at [383, 77] on span "Run All" at bounding box center [388, 74] width 17 height 7
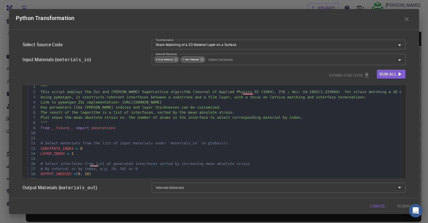
scroll to position [56, 0]
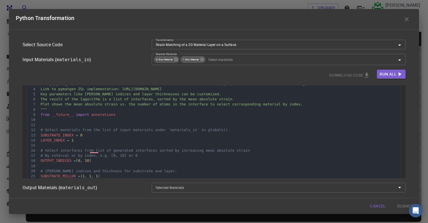
click at [402, 205] on div "Cancel Submit" at bounding box center [214, 206] width 410 height 16
click at [244, 45] on input "Strain Matching of a 2D Material Layer on a Surface." at bounding box center [271, 44] width 234 height 6
click at [400, 45] on icon "Open" at bounding box center [400, 45] width 3 height 1
click at [210, 191] on div "Selected Materials" at bounding box center [279, 188] width 254 height 10
click at [211, 188] on input "Selected Materials" at bounding box center [274, 187] width 241 height 6
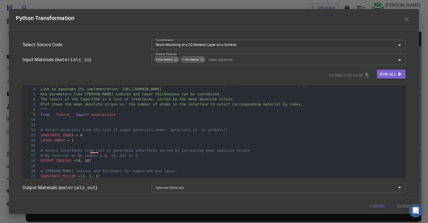
click at [94, 188] on div "Output Materials ( materials_out )" at bounding box center [82, 185] width 129 height 13
click at [55, 186] on h6 "Output Materials ( materials_out )" at bounding box center [60, 187] width 75 height 8
click at [93, 194] on div "Select Source Code Transformation Strain Matching of a 2D Material Layer on a S…" at bounding box center [214, 113] width 410 height 169
click at [61, 201] on div "Cancel Submit" at bounding box center [214, 206] width 410 height 16
click at [312, 33] on div "Select Source Code Transformation Strain Matching of a 2D Material Layer on a S…" at bounding box center [214, 113] width 410 height 169
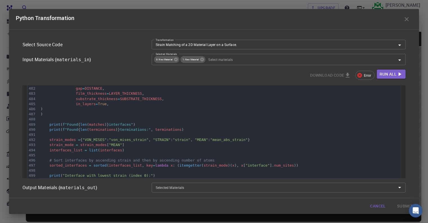
scroll to position [2668, 0]
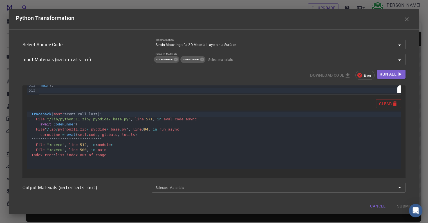
click at [366, 73] on span "Error" at bounding box center [368, 75] width 14 height 5
click at [365, 76] on span "Error" at bounding box center [368, 75] width 14 height 5
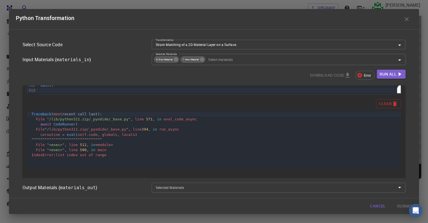
click at [299, 186] on input "Selected Materials" at bounding box center [274, 187] width 241 height 6
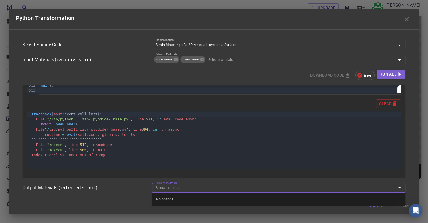
click at [194, 200] on div "No options" at bounding box center [279, 198] width 254 height 13
click at [400, 207] on div "Cancel Submit" at bounding box center [214, 206] width 410 height 16
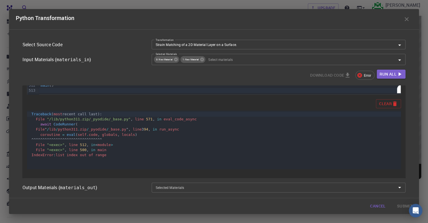
click at [380, 208] on button "Cancel" at bounding box center [378, 205] width 25 height 11
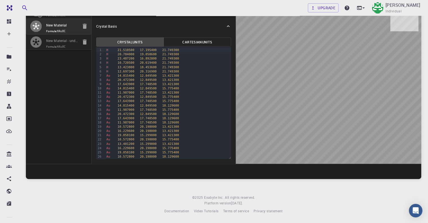
scroll to position [34, 0]
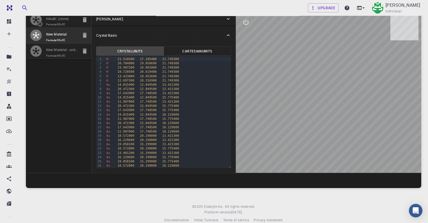
drag, startPoint x: 309, startPoint y: 88, endPoint x: 318, endPoint y: 91, distance: 9.4
click at [318, 91] on div at bounding box center [329, 92] width 186 height 161
drag, startPoint x: 285, startPoint y: 80, endPoint x: 341, endPoint y: 97, distance: 58.7
click at [341, 97] on div at bounding box center [329, 92] width 186 height 161
drag, startPoint x: 314, startPoint y: 91, endPoint x: 330, endPoint y: 103, distance: 20.2
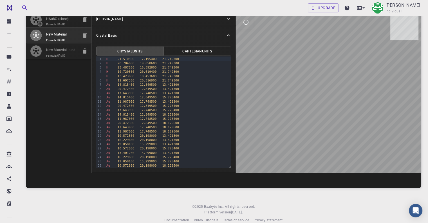
click at [331, 103] on div at bounding box center [329, 92] width 186 height 161
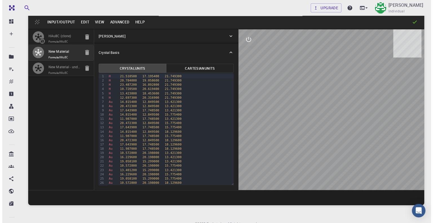
scroll to position [0, 0]
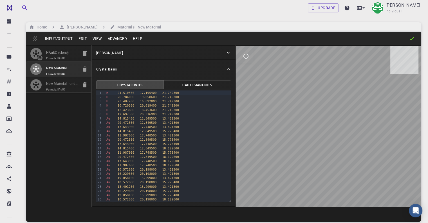
click at [412, 41] on icon at bounding box center [412, 39] width 6 height 6
click at [83, 72] on icon "button" at bounding box center [85, 68] width 4 height 5
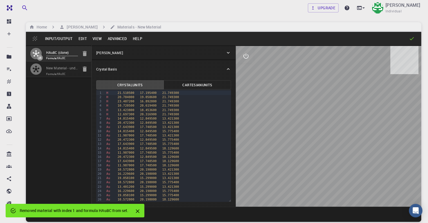
click at [83, 72] on icon "button" at bounding box center [85, 68] width 4 height 5
